Goal: Contribute content

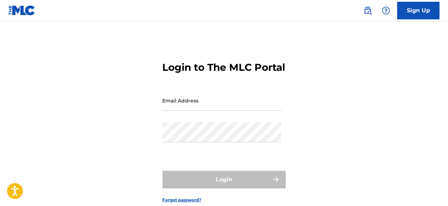
type input "[EMAIL_ADDRESS][DOMAIN_NAME]"
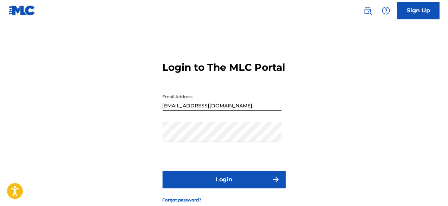
click at [219, 188] on button "Login" at bounding box center [223, 180] width 123 height 18
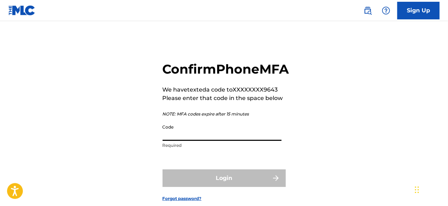
click at [210, 141] on input "Code" at bounding box center [221, 131] width 119 height 20
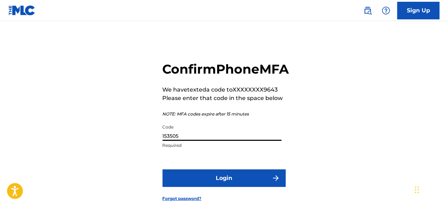
type input "153505"
click at [219, 187] on button "Login" at bounding box center [223, 178] width 123 height 18
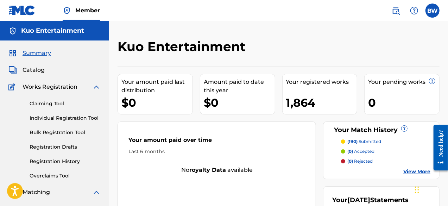
click at [80, 120] on link "Individual Registration Tool" at bounding box center [65, 117] width 71 height 7
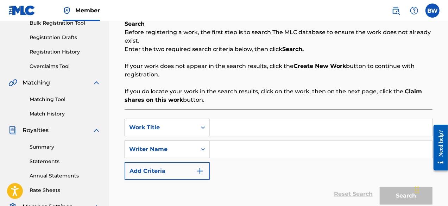
scroll to position [124, 0]
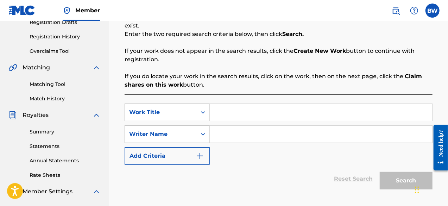
click at [223, 117] on input "Search Form" at bounding box center [321, 112] width 222 height 17
paste input "199384099219"
type input "199384099219"
drag, startPoint x: 264, startPoint y: 113, endPoint x: 210, endPoint y: 117, distance: 53.9
click at [210, 117] on input "199384099219" at bounding box center [321, 112] width 222 height 17
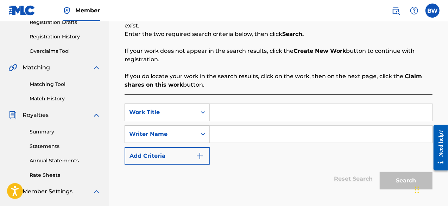
click at [199, 154] on img "Search Form" at bounding box center [199, 156] width 8 height 8
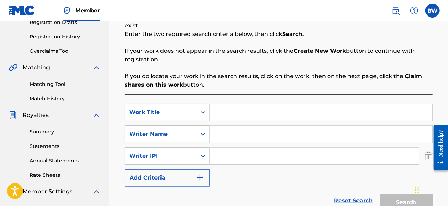
click at [200, 178] on img "Search Form" at bounding box center [199, 177] width 8 height 8
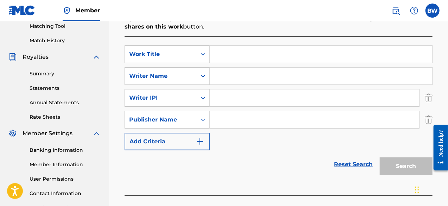
scroll to position [195, 0]
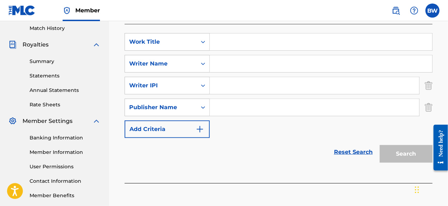
click at [203, 126] on img "Search Form" at bounding box center [199, 129] width 8 height 8
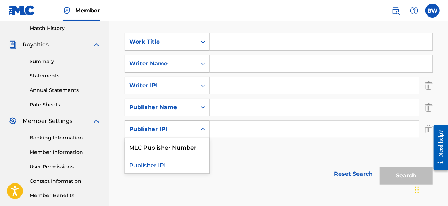
click at [203, 129] on icon "Search Form" at bounding box center [202, 129] width 7 height 7
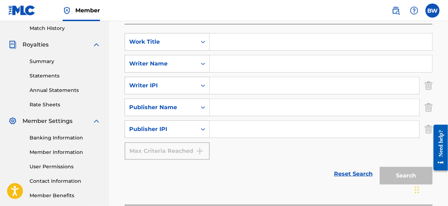
click at [203, 129] on icon "Search Form" at bounding box center [202, 129] width 7 height 7
click at [427, 133] on img "Search Form" at bounding box center [428, 129] width 8 height 18
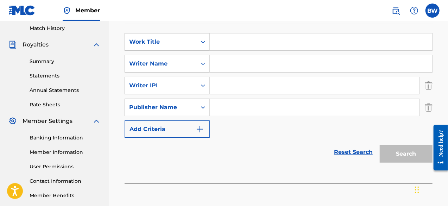
click at [430, 108] on img "Search Form" at bounding box center [428, 107] width 8 height 18
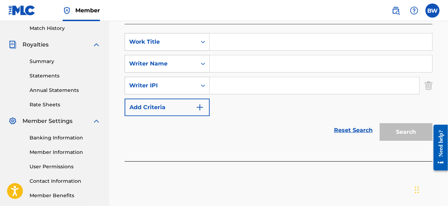
click at [432, 82] on img "Search Form" at bounding box center [428, 86] width 8 height 18
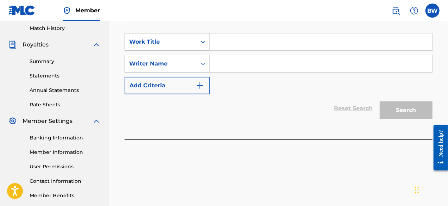
click at [232, 67] on input "Search Form" at bounding box center [321, 63] width 222 height 17
type input "[PERSON_NAME] [PERSON_NAME]"
click at [411, 81] on div "SearchWithCriteria4f35cde1-c56a-4ff9-abdb-7ab6ce2545d6 Work Title SearchWithCri…" at bounding box center [278, 63] width 308 height 61
click at [256, 46] on input "Search Form" at bounding box center [321, 41] width 222 height 17
paste input "The Door Is Open"
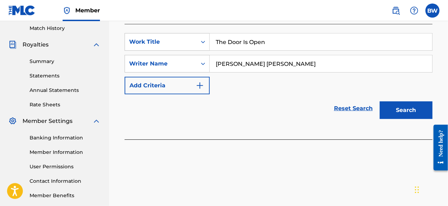
type input "The Door Is Open"
click at [403, 112] on button "Search" at bounding box center [405, 110] width 53 height 18
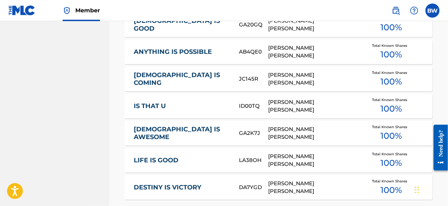
scroll to position [557, 0]
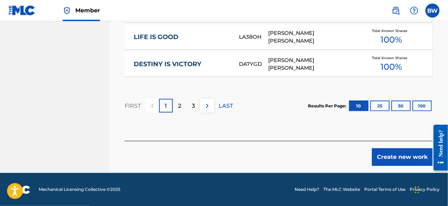
click at [384, 154] on button "Create new work" at bounding box center [402, 157] width 60 height 18
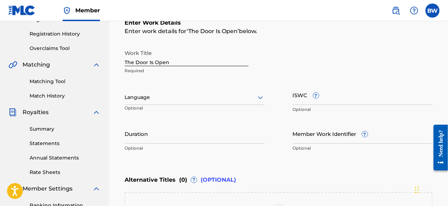
scroll to position [143, 0]
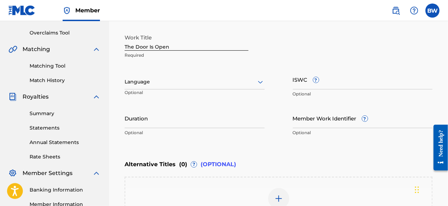
click at [330, 131] on p "Optional" at bounding box center [363, 132] width 140 height 6
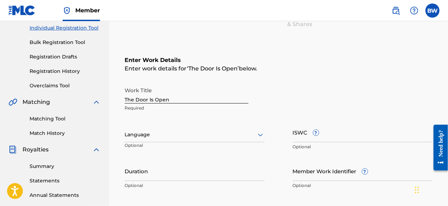
scroll to position [105, 0]
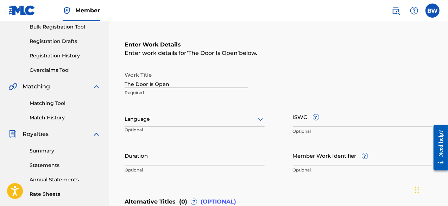
click at [252, 116] on div at bounding box center [194, 119] width 140 height 9
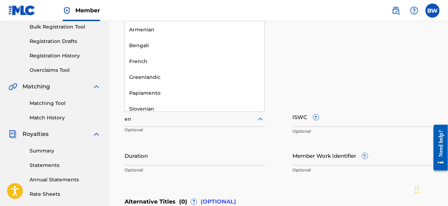
type input "eng"
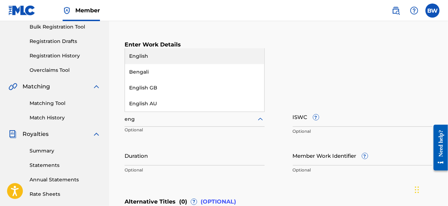
click at [182, 52] on div "English" at bounding box center [194, 56] width 139 height 16
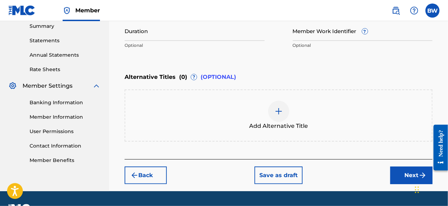
scroll to position [246, 0]
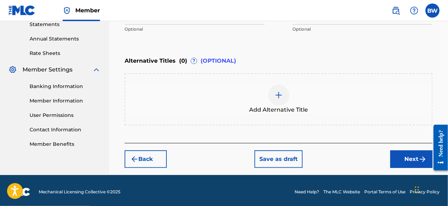
click at [408, 155] on button "Next" at bounding box center [411, 159] width 42 height 18
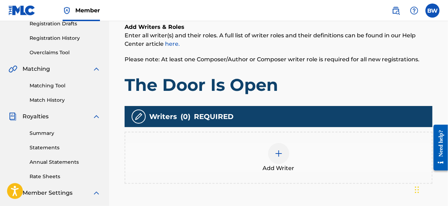
scroll to position [137, 0]
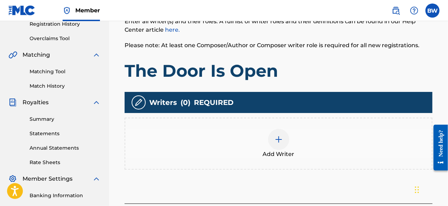
click at [276, 135] on img at bounding box center [278, 139] width 8 height 8
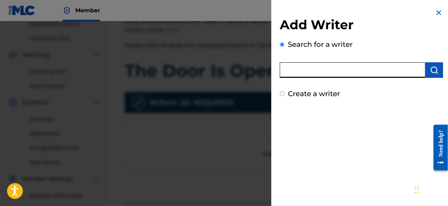
click at [306, 72] on input "text" at bounding box center [352, 69] width 146 height 15
click at [308, 71] on input "[PERSON_NAME]" at bounding box center [352, 69] width 146 height 15
type input "[PERSON_NAME] [PERSON_NAME]"
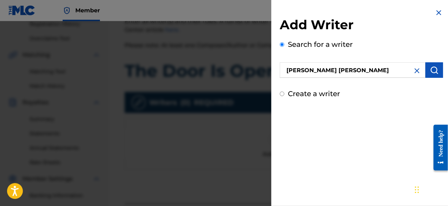
click at [436, 71] on button "submit" at bounding box center [434, 69] width 18 height 15
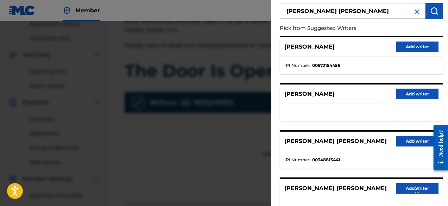
scroll to position [70, 0]
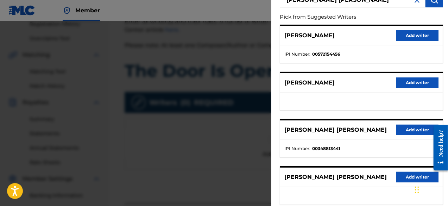
click at [401, 131] on button "Add writer" at bounding box center [417, 129] width 42 height 11
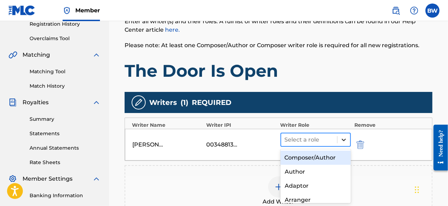
click at [344, 139] on icon at bounding box center [343, 139] width 7 height 7
click at [321, 161] on div "Composer/Author" at bounding box center [315, 157] width 71 height 14
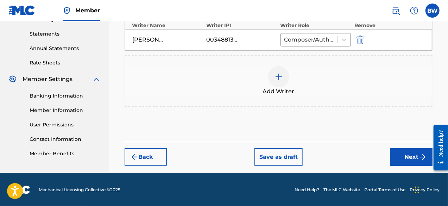
click at [400, 161] on button "Next" at bounding box center [411, 157] width 42 height 18
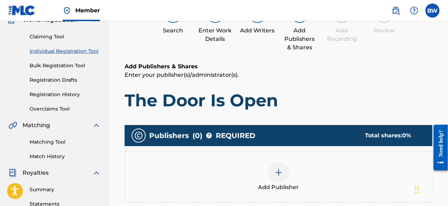
scroll to position [102, 0]
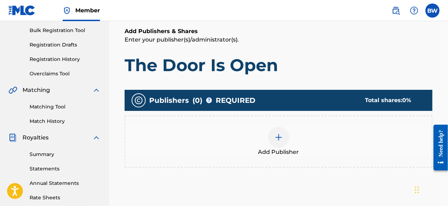
click at [278, 136] on img at bounding box center [278, 137] width 8 height 8
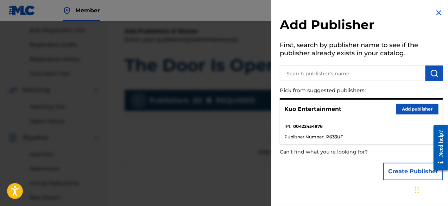
click at [406, 109] on button "Add publisher" at bounding box center [417, 109] width 42 height 11
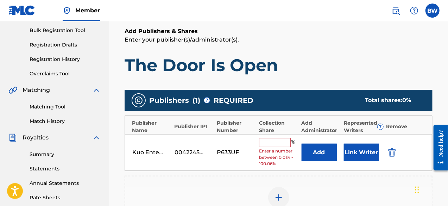
click at [278, 139] on input "text" at bounding box center [275, 142] width 32 height 9
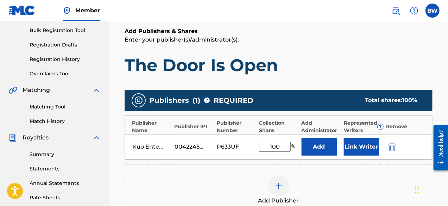
type input "100"
click at [241, 173] on div "Add Publisher" at bounding box center [278, 190] width 308 height 52
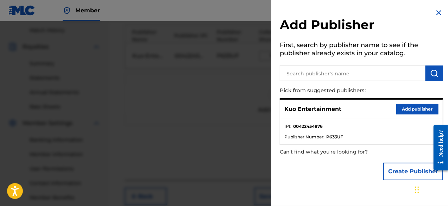
scroll to position [207, 0]
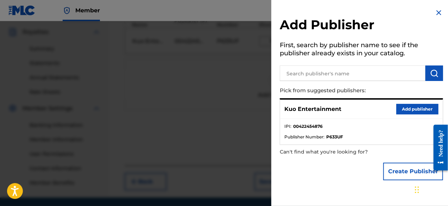
click at [398, 112] on button "Add publisher" at bounding box center [417, 109] width 42 height 11
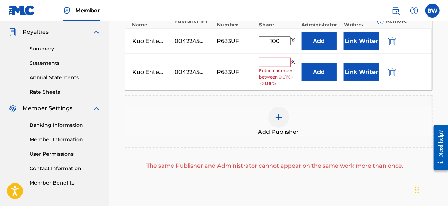
click at [391, 73] on img "submit" at bounding box center [392, 72] width 8 height 8
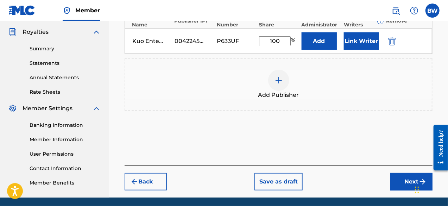
click at [399, 180] on button "Next" at bounding box center [411, 182] width 42 height 18
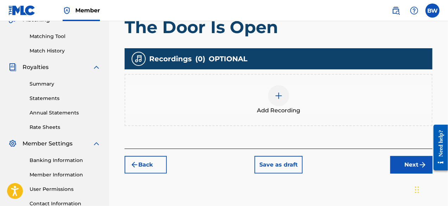
click at [404, 162] on button "Next" at bounding box center [411, 165] width 42 height 18
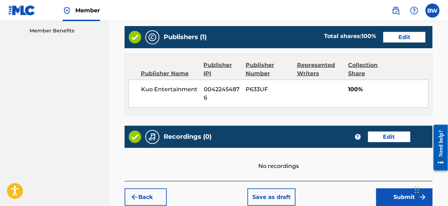
scroll to position [383, 0]
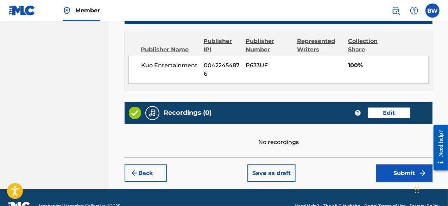
click at [390, 168] on button "Submit" at bounding box center [404, 173] width 56 height 18
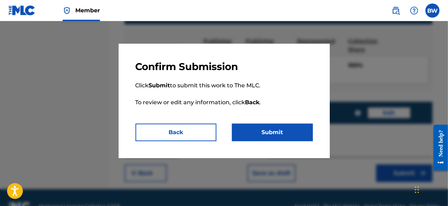
click at [292, 137] on button "Submit" at bounding box center [272, 132] width 81 height 18
